Goal: Understand process/instructions

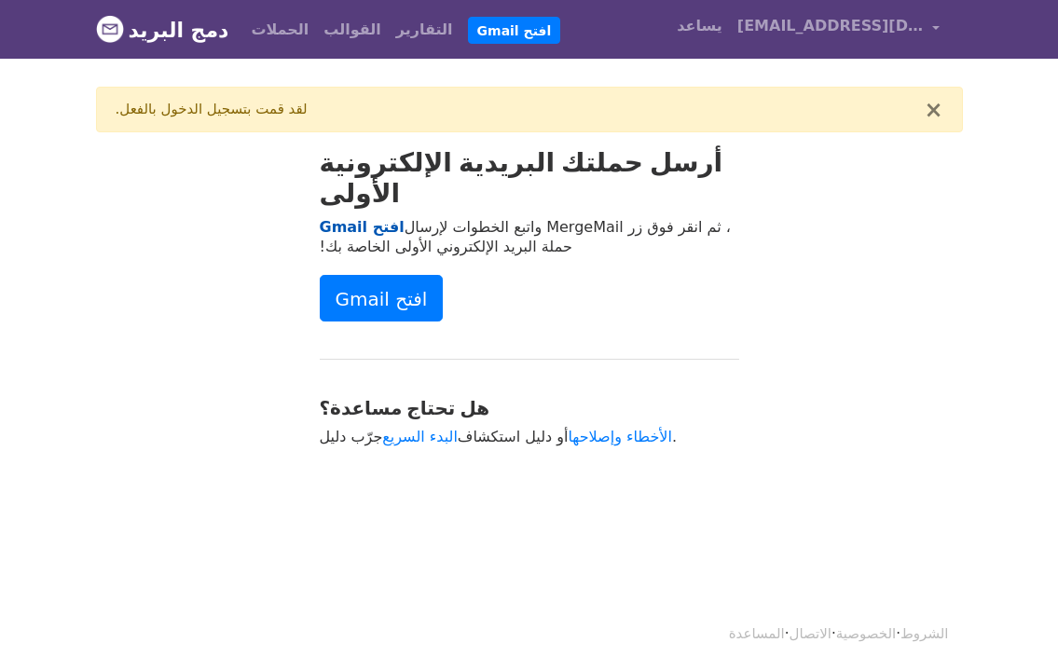
click at [366, 218] on font "افتح Gmail" at bounding box center [362, 227] width 85 height 18
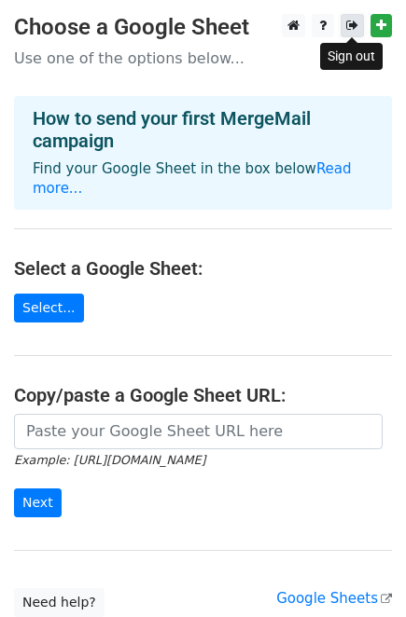
click at [350, 28] on icon at bounding box center [352, 25] width 12 height 13
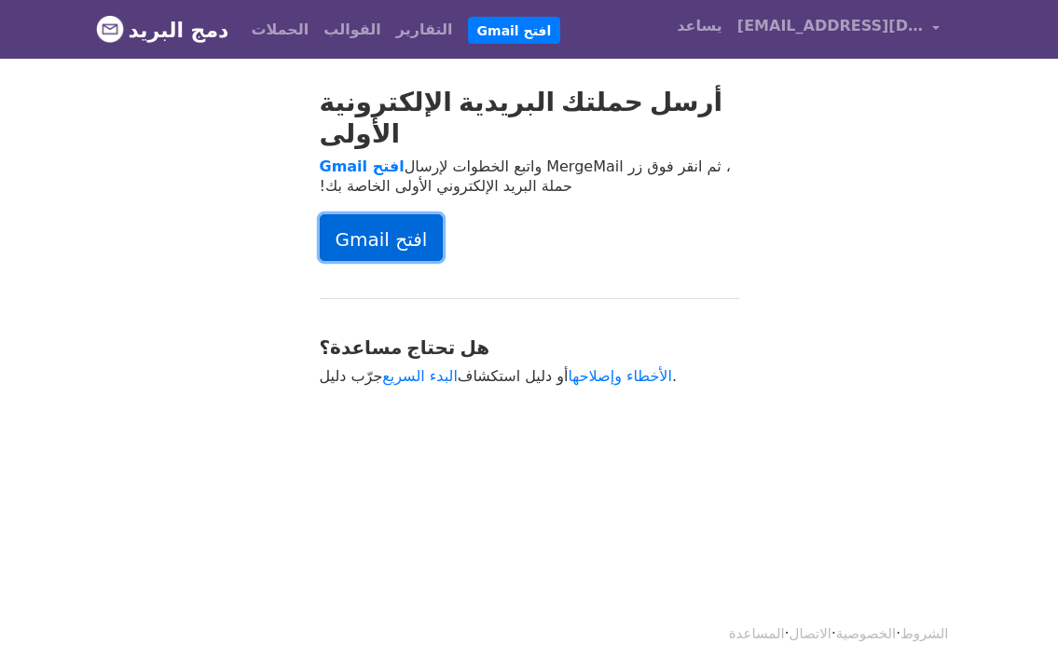
click at [410, 228] on font "افتح Gmail" at bounding box center [382, 239] width 92 height 22
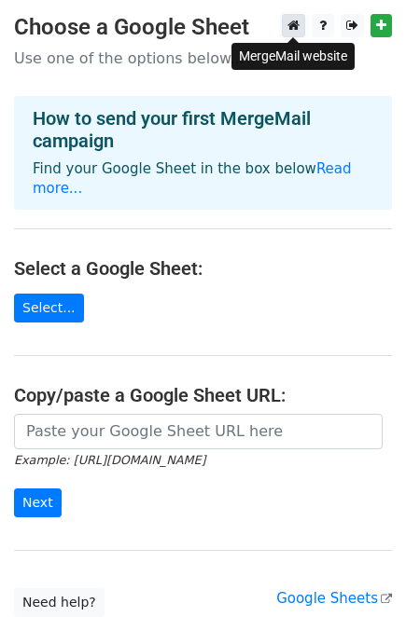
click at [293, 19] on icon at bounding box center [293, 25] width 12 height 13
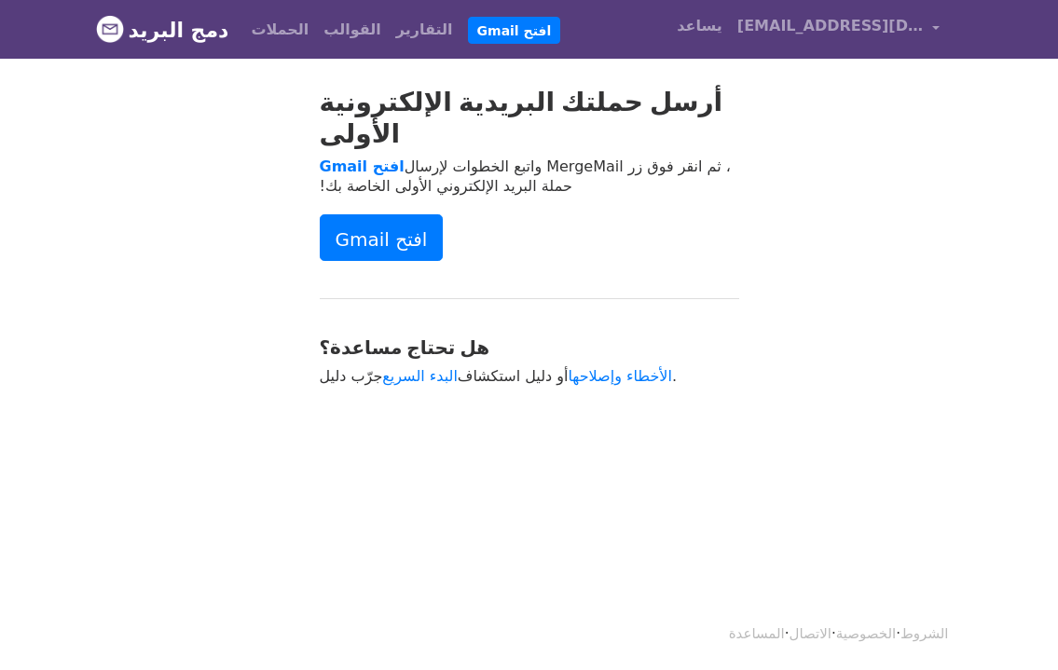
click at [108, 27] on img at bounding box center [110, 29] width 28 height 28
click at [369, 228] on font "افتح Gmail" at bounding box center [382, 239] width 92 height 22
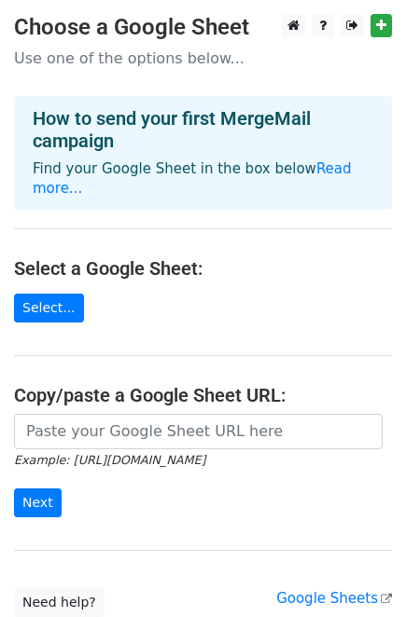
scroll to position [130, 0]
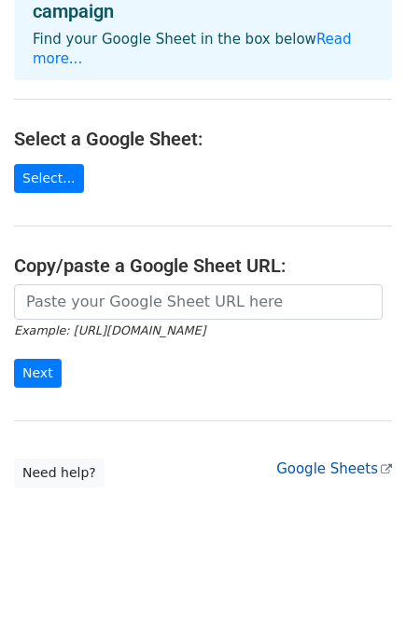
click at [314, 461] on link "Google Sheets" at bounding box center [334, 469] width 116 height 17
